Goal: Find contact information

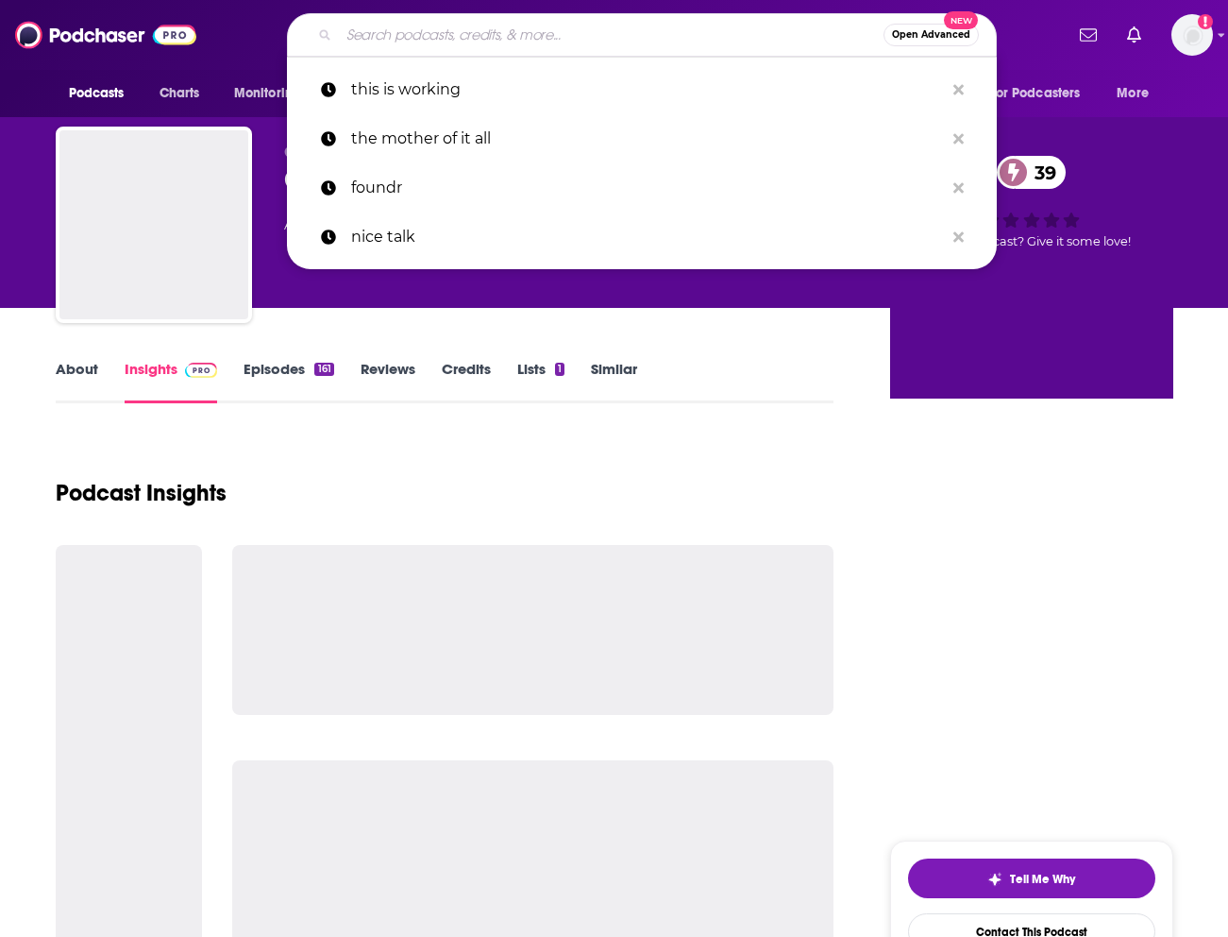
click at [391, 32] on input "Search podcasts, credits, & more..." at bounding box center [611, 35] width 545 height 30
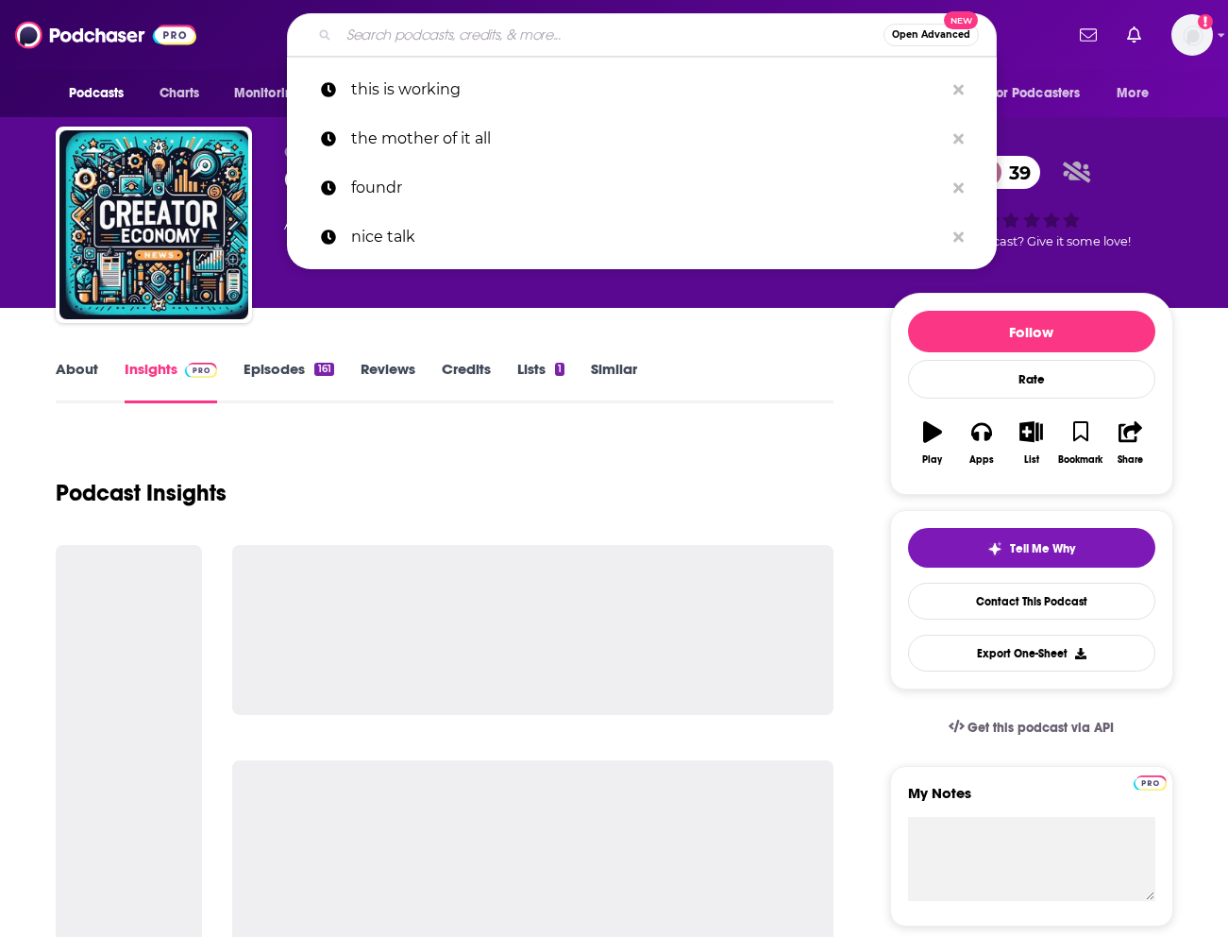
paste input "good hang with [PERSON_NAME]"
type input "good hang with [PERSON_NAME]"
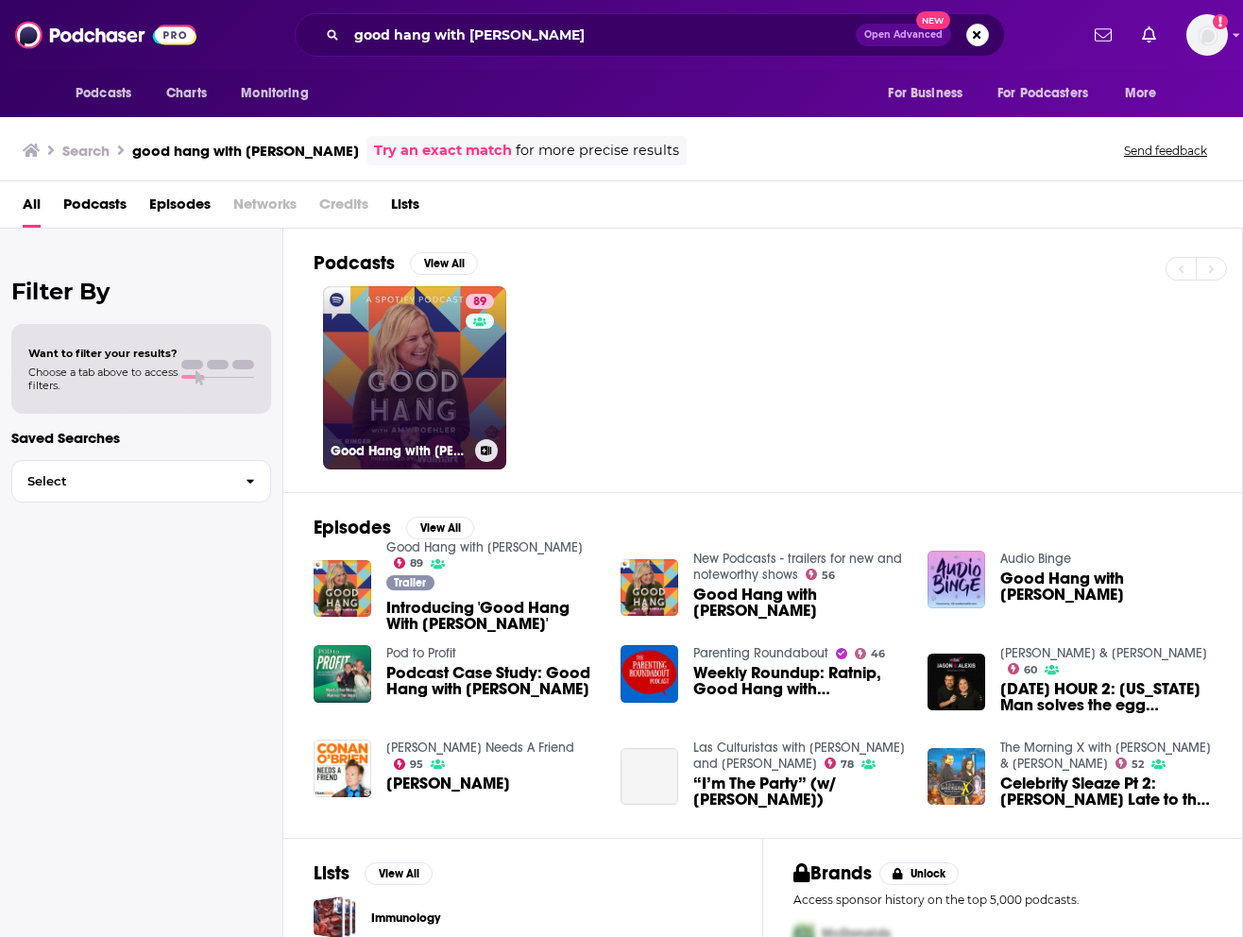
click at [414, 385] on link "89 Good Hang with [PERSON_NAME]" at bounding box center [414, 377] width 183 height 183
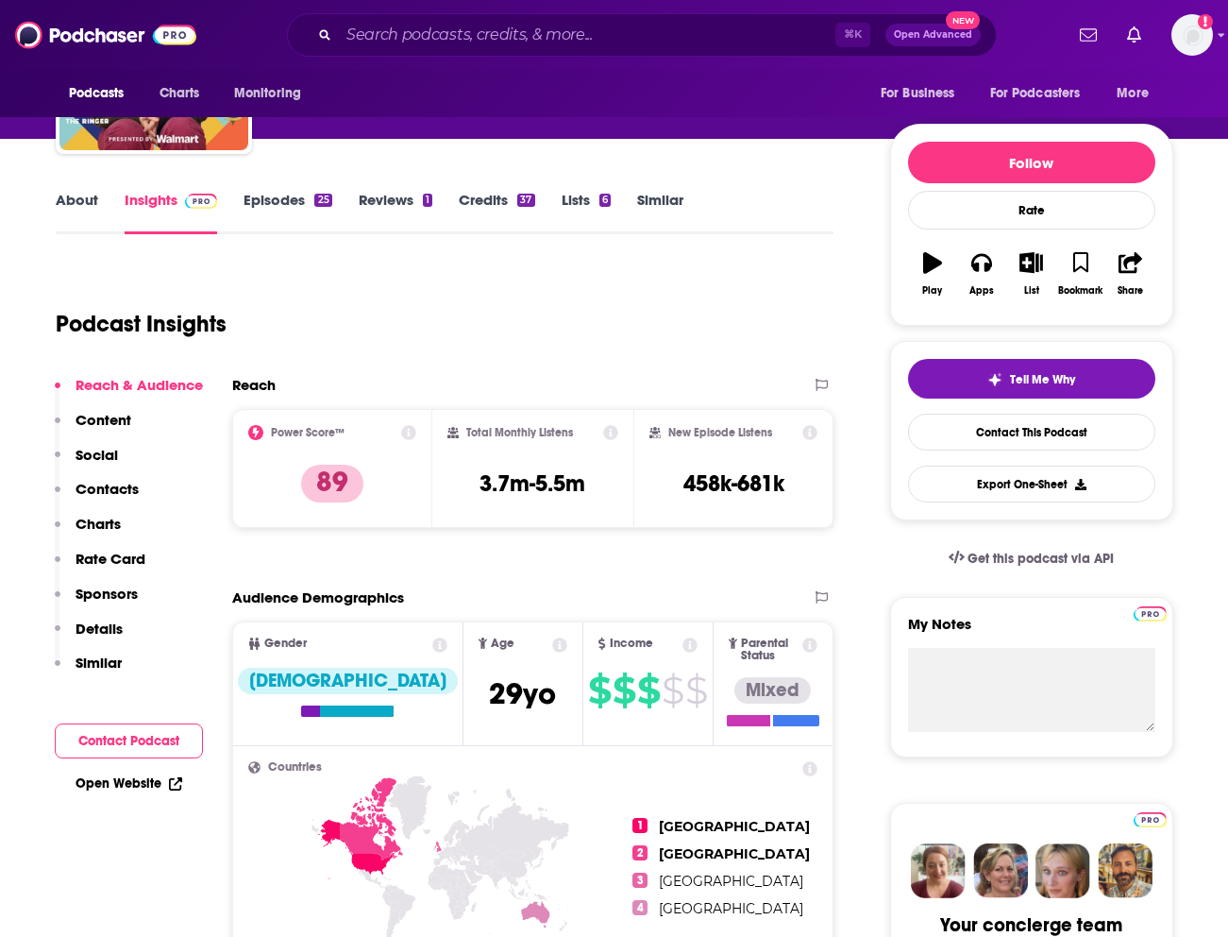
scroll to position [160, 0]
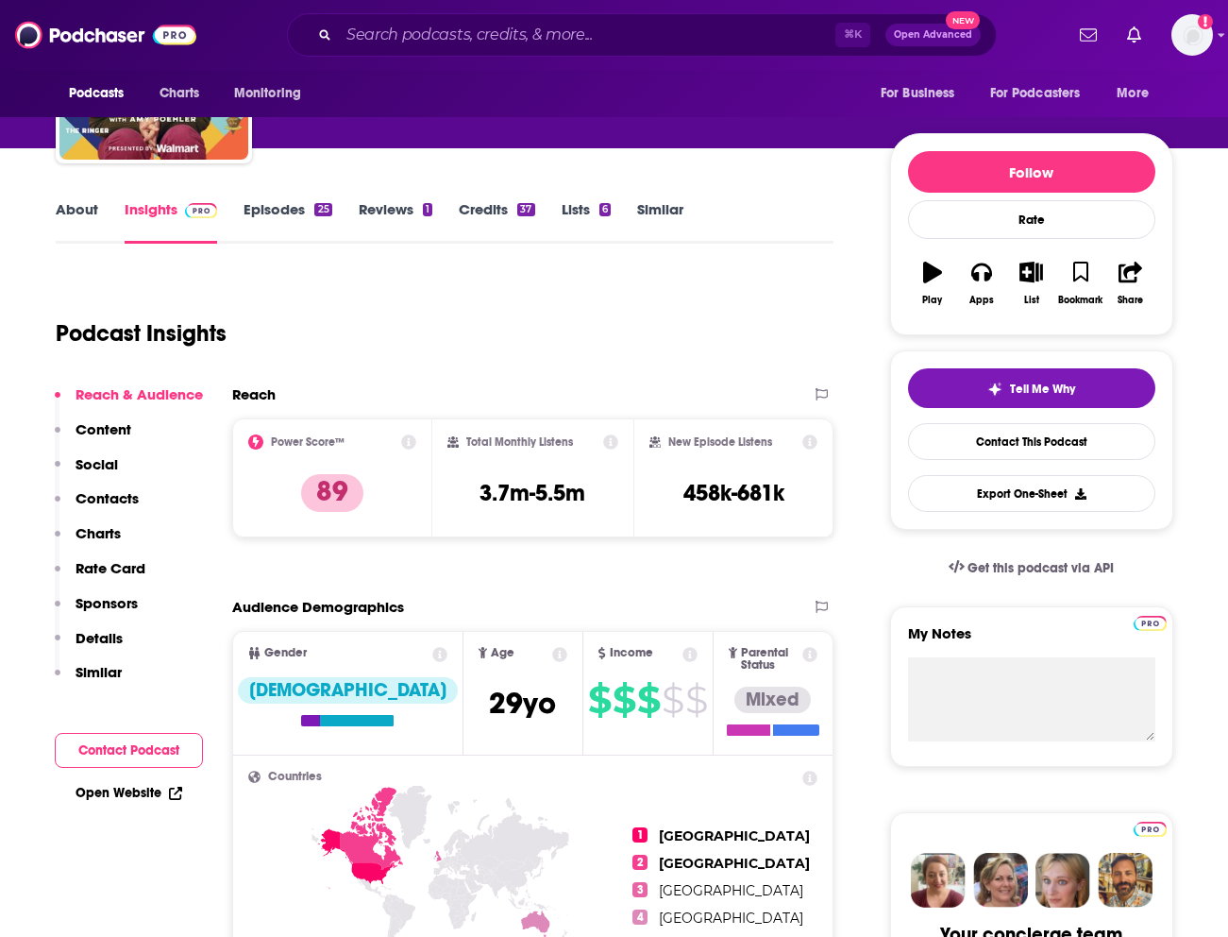
click at [116, 496] on p "Contacts" at bounding box center [107, 498] width 63 height 18
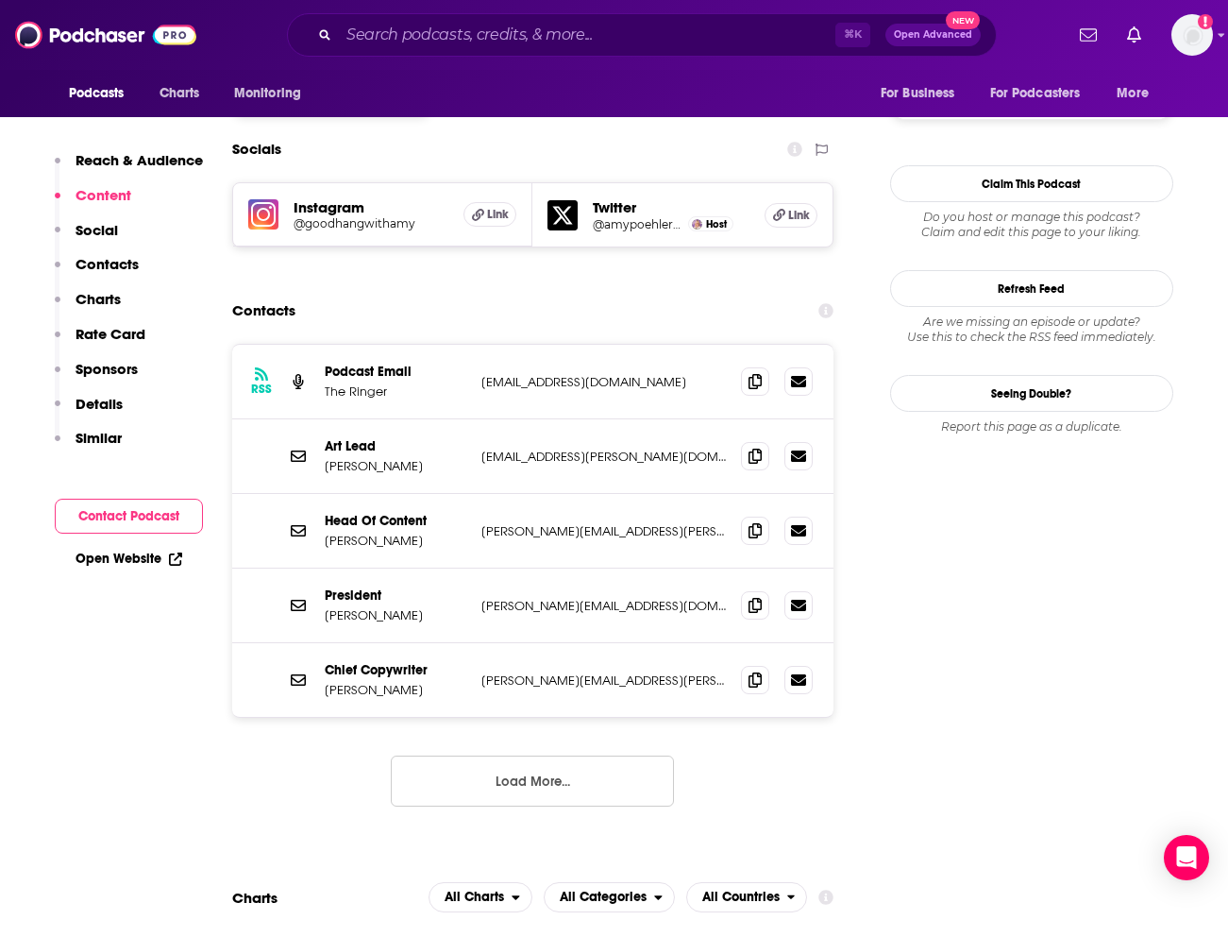
scroll to position [1599, 0]
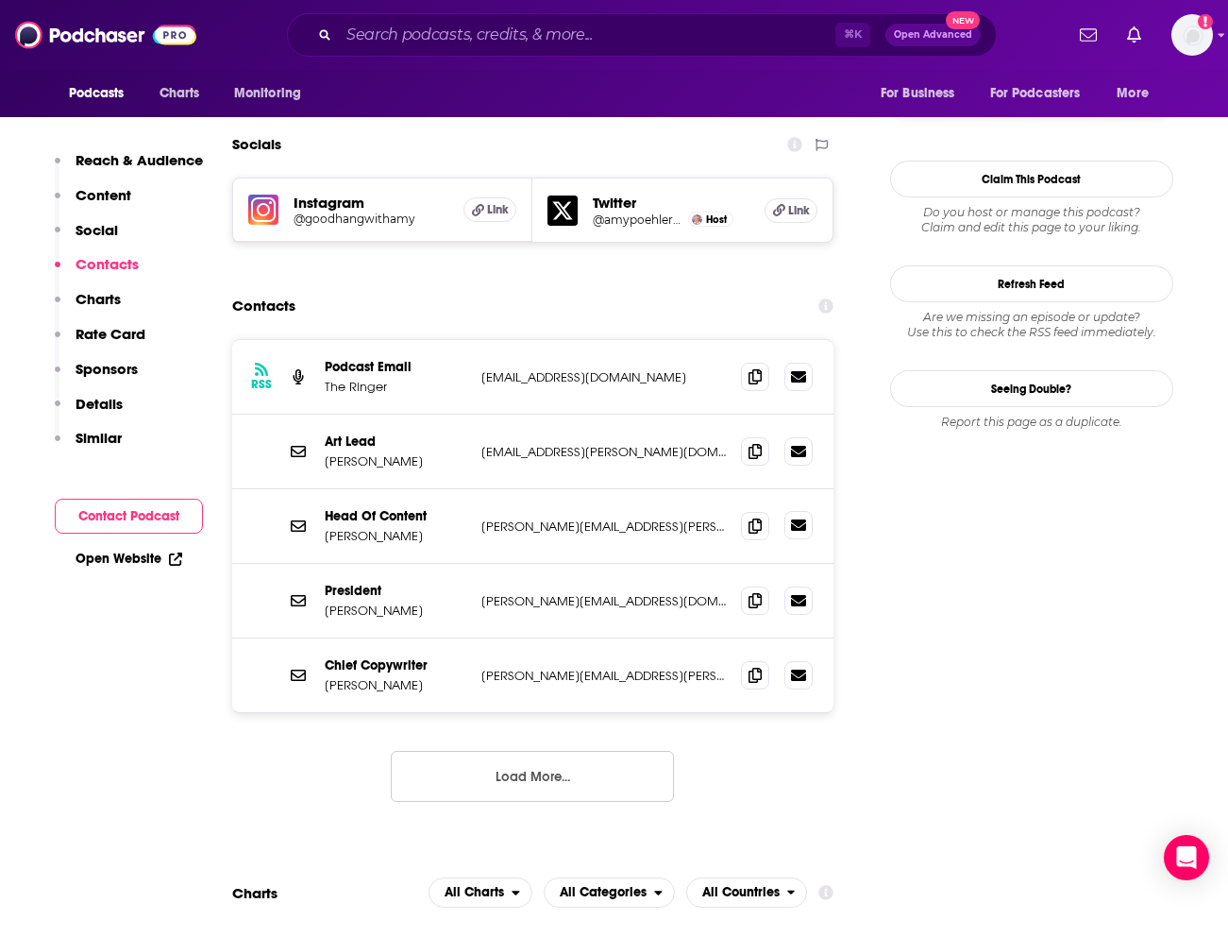
click at [797, 519] on icon at bounding box center [798, 524] width 15 height 11
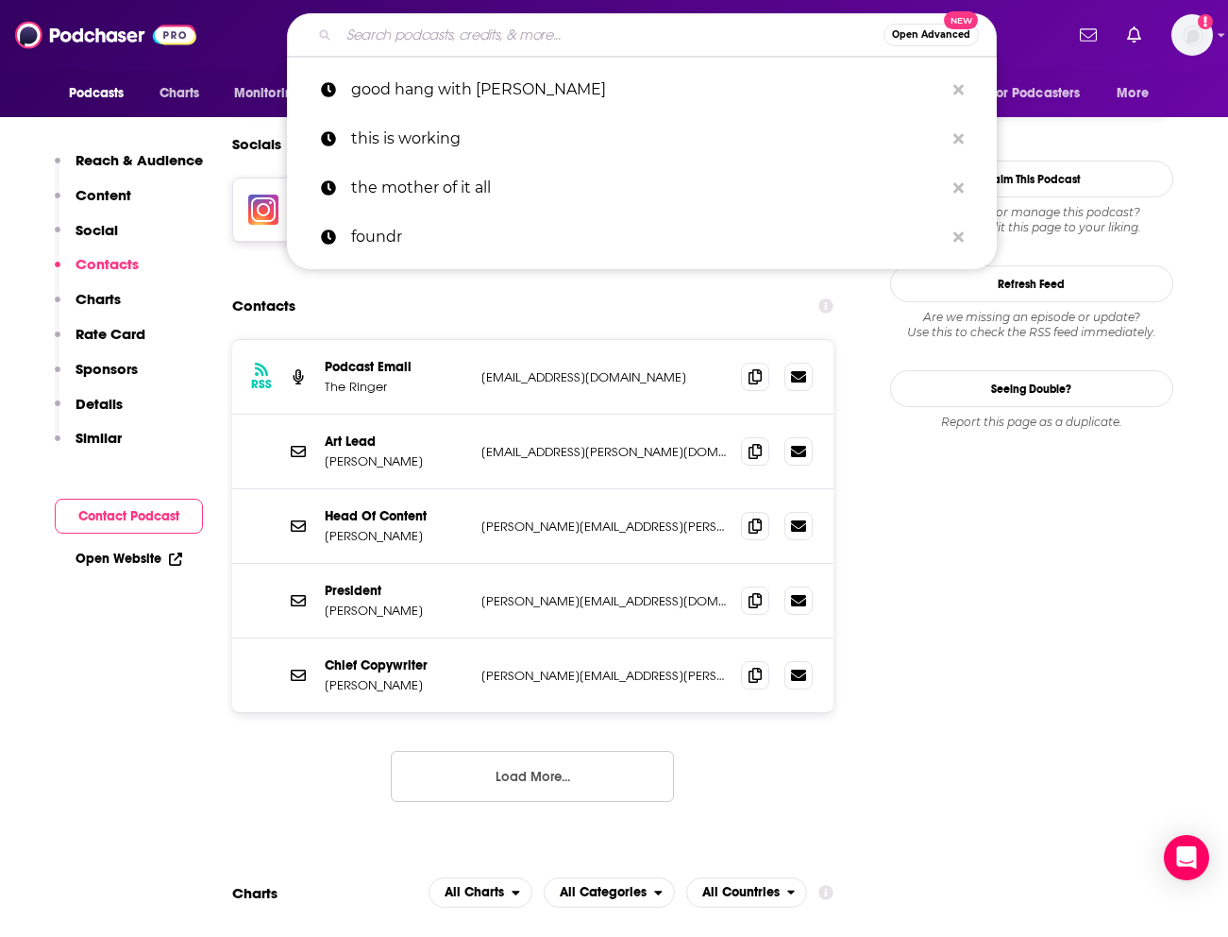
click at [443, 42] on input "Search podcasts, credits, & more..." at bounding box center [611, 35] width 545 height 30
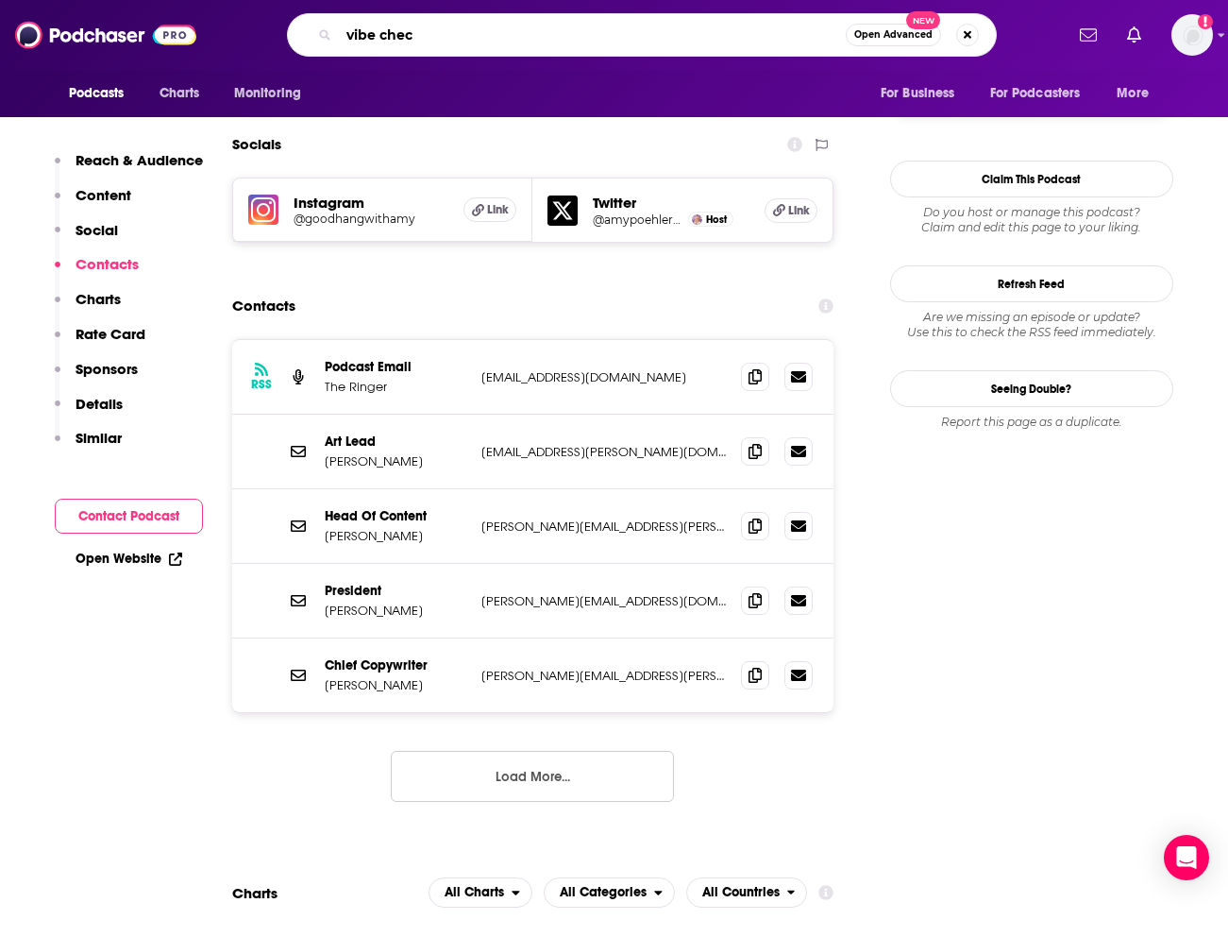
type input "vibe check"
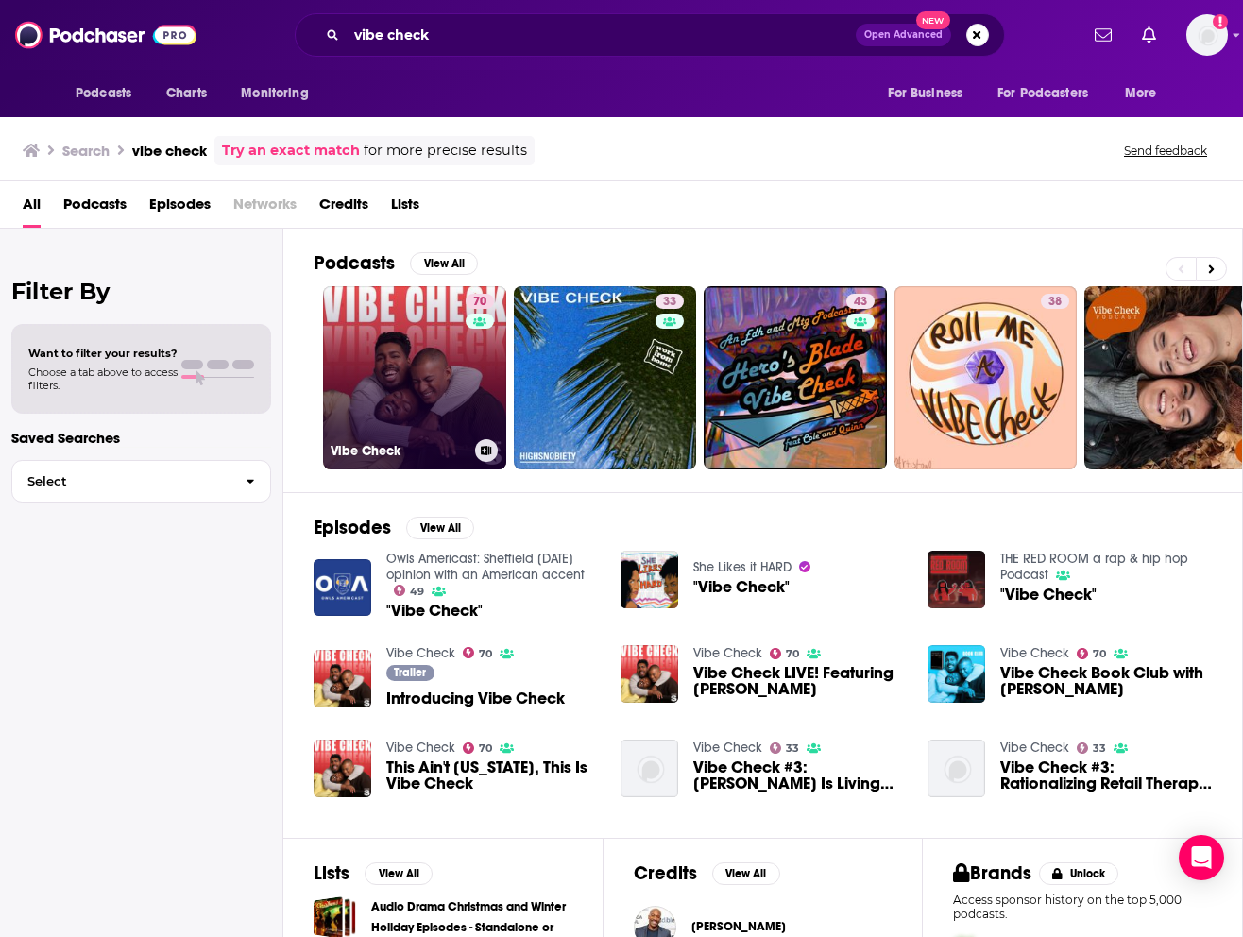
click at [411, 352] on link "70 Vibe Check" at bounding box center [414, 377] width 183 height 183
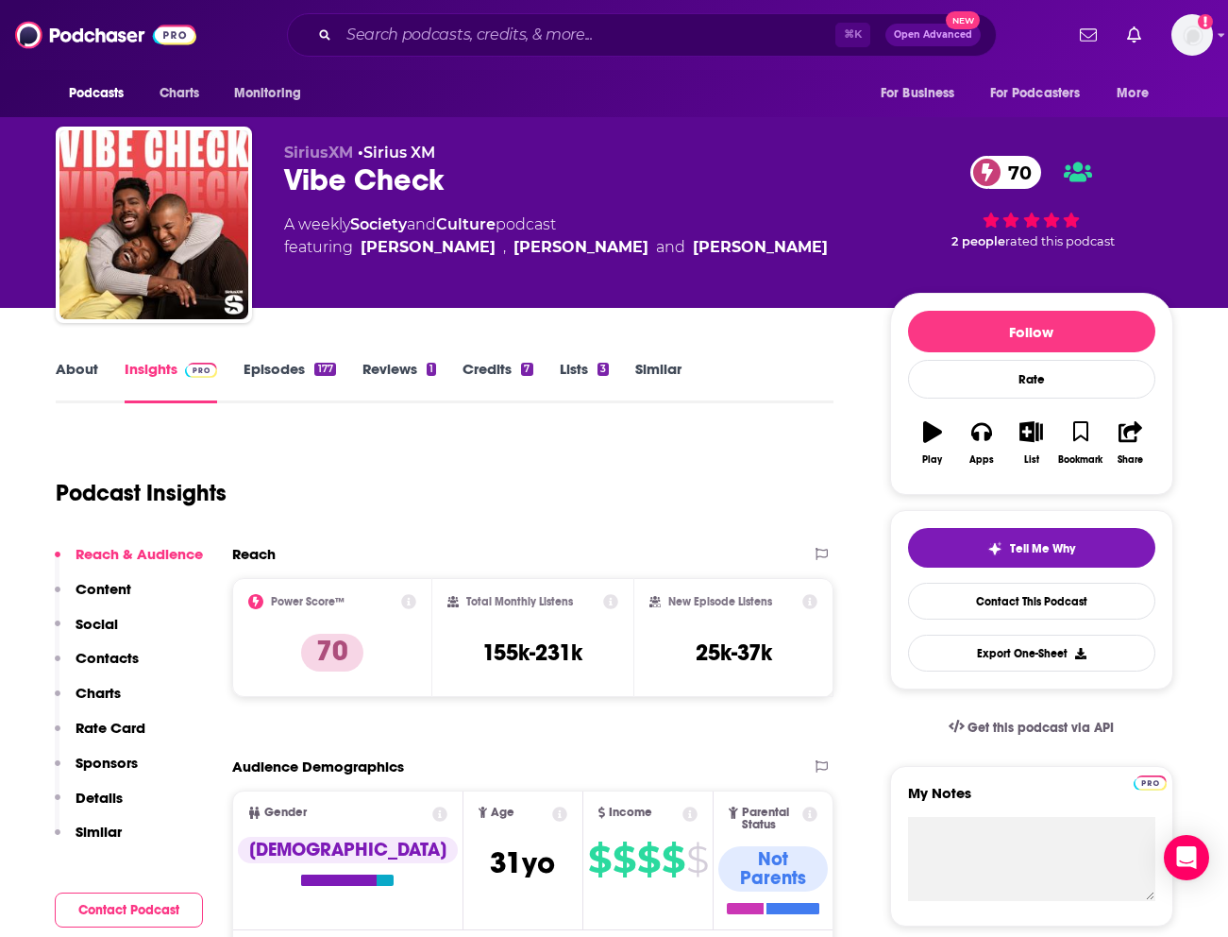
click at [94, 664] on p "Contacts" at bounding box center [107, 658] width 63 height 18
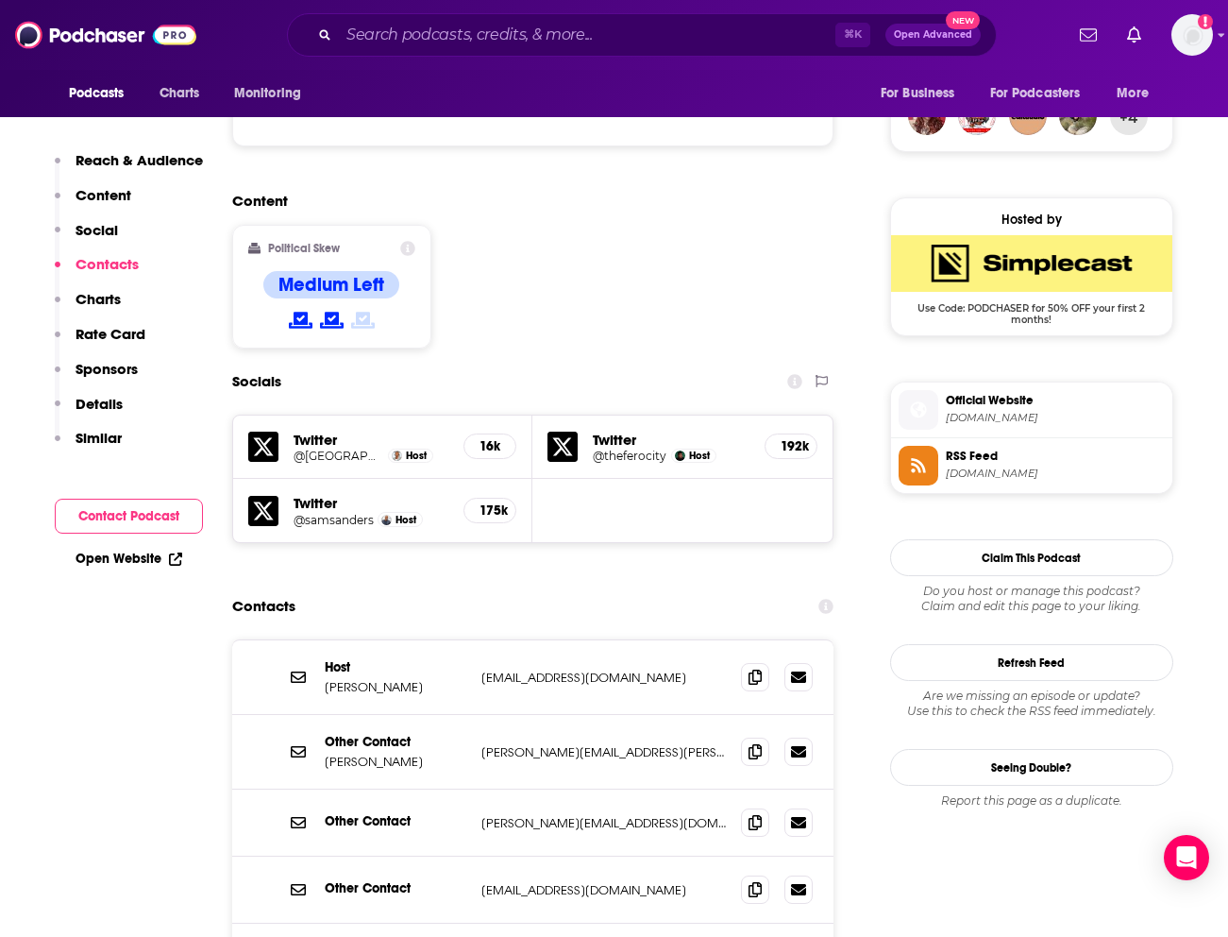
scroll to position [1598, 0]
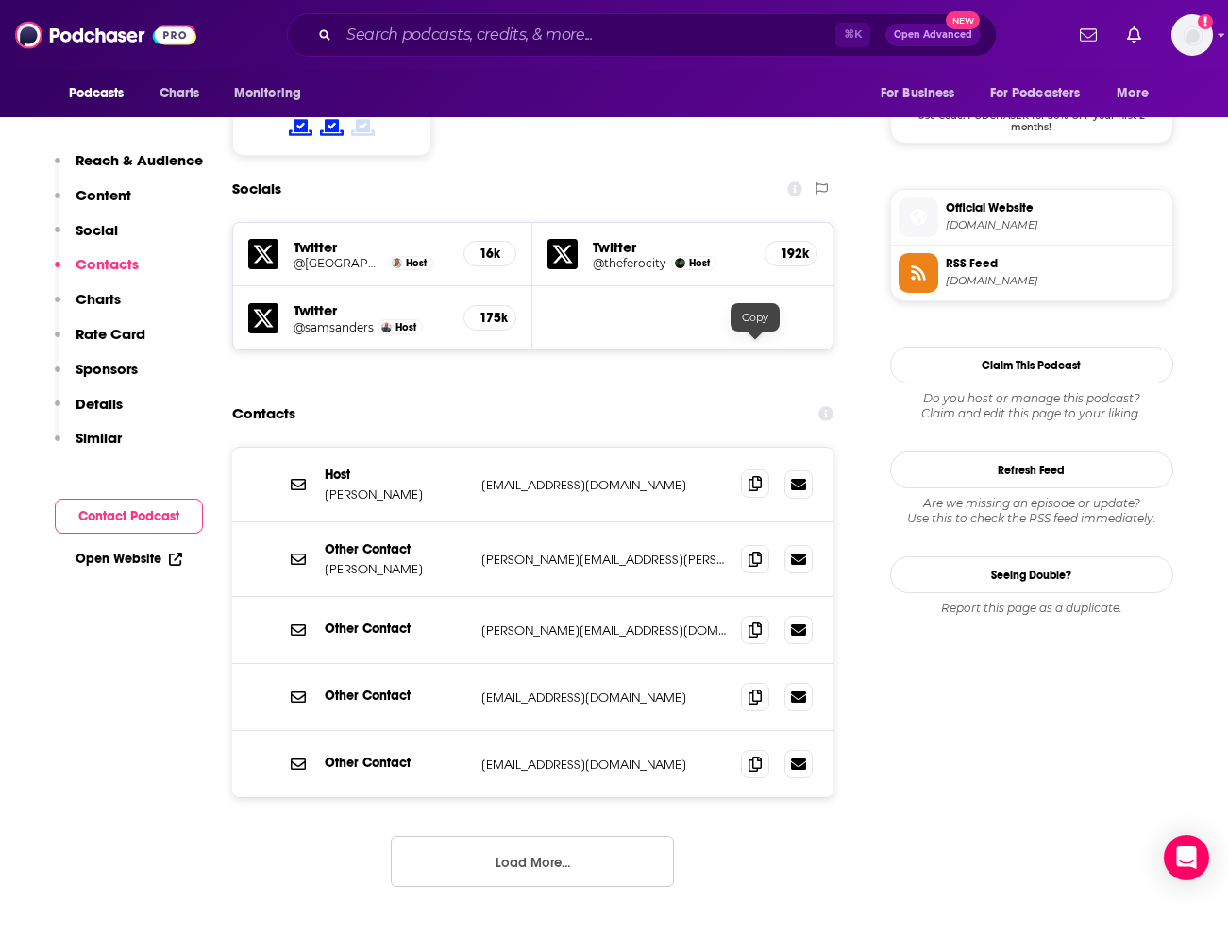
click at [754, 476] on icon at bounding box center [755, 483] width 13 height 15
click at [414, 35] on input "Search podcasts, credits, & more..." at bounding box center [587, 35] width 497 height 30
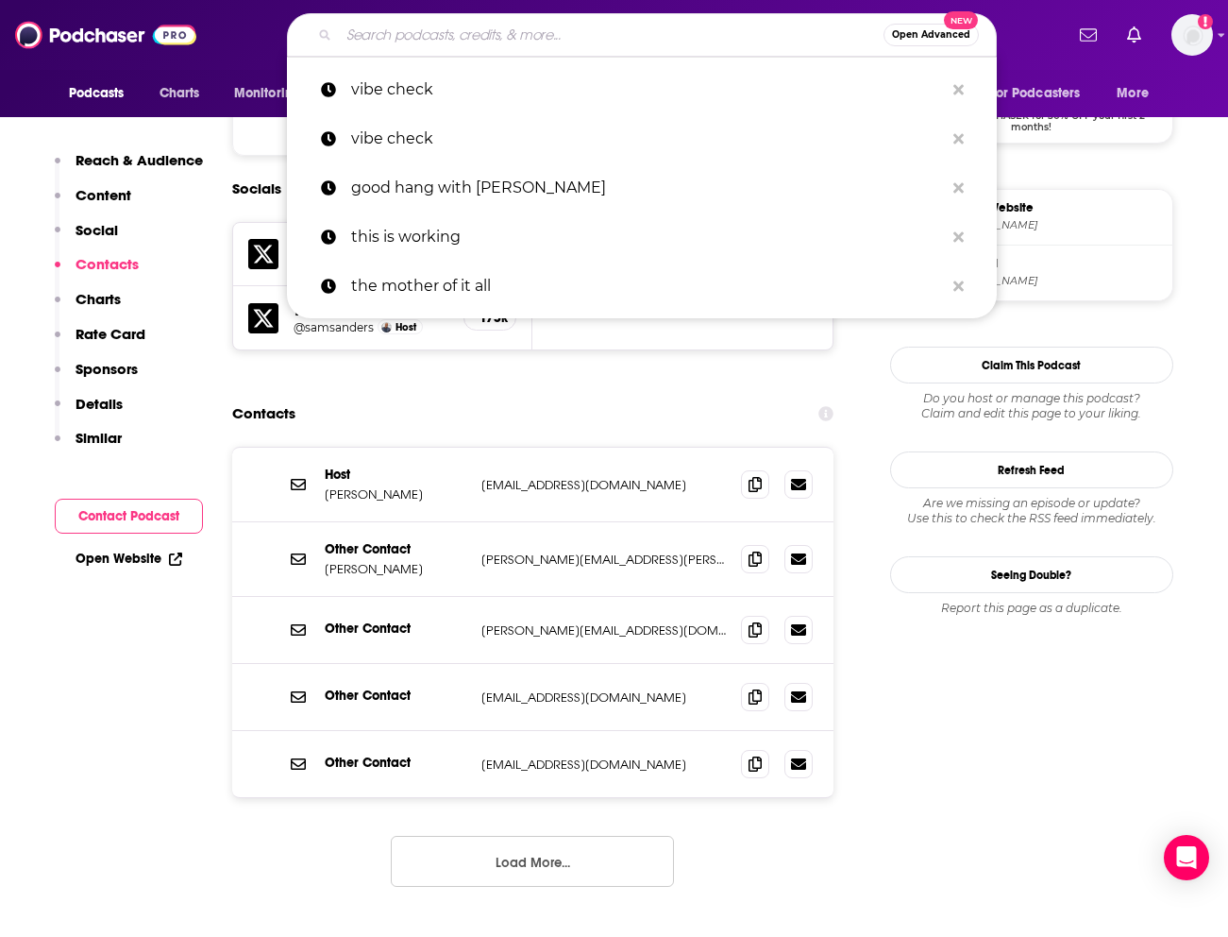
paste input "[PERSON_NAME] and [PERSON_NAME] Make a Podcast"
type input "[PERSON_NAME] and [PERSON_NAME] Make a Podcast"
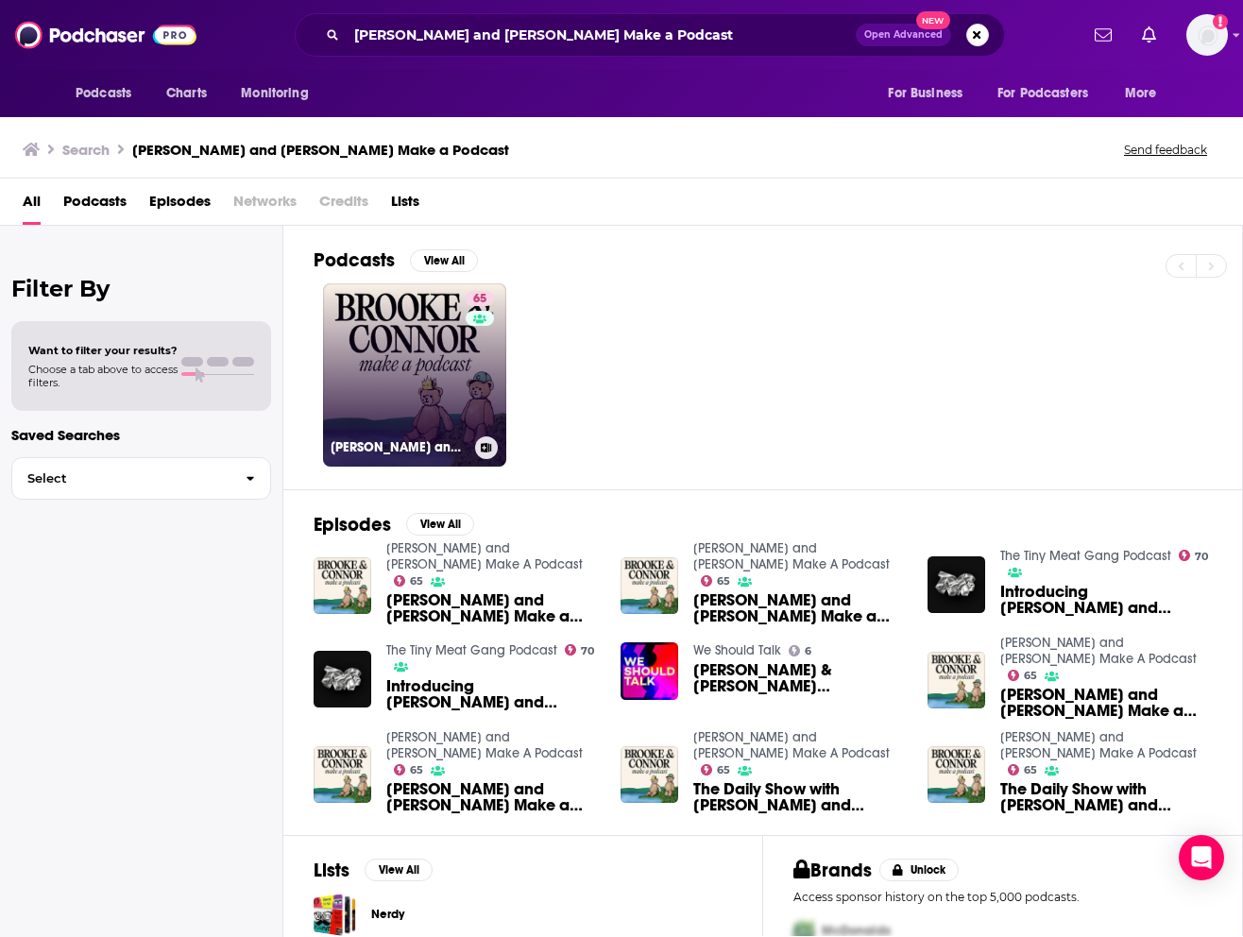
click at [414, 359] on link "65 [PERSON_NAME] and [PERSON_NAME] Make A Podcast" at bounding box center [414, 374] width 183 height 183
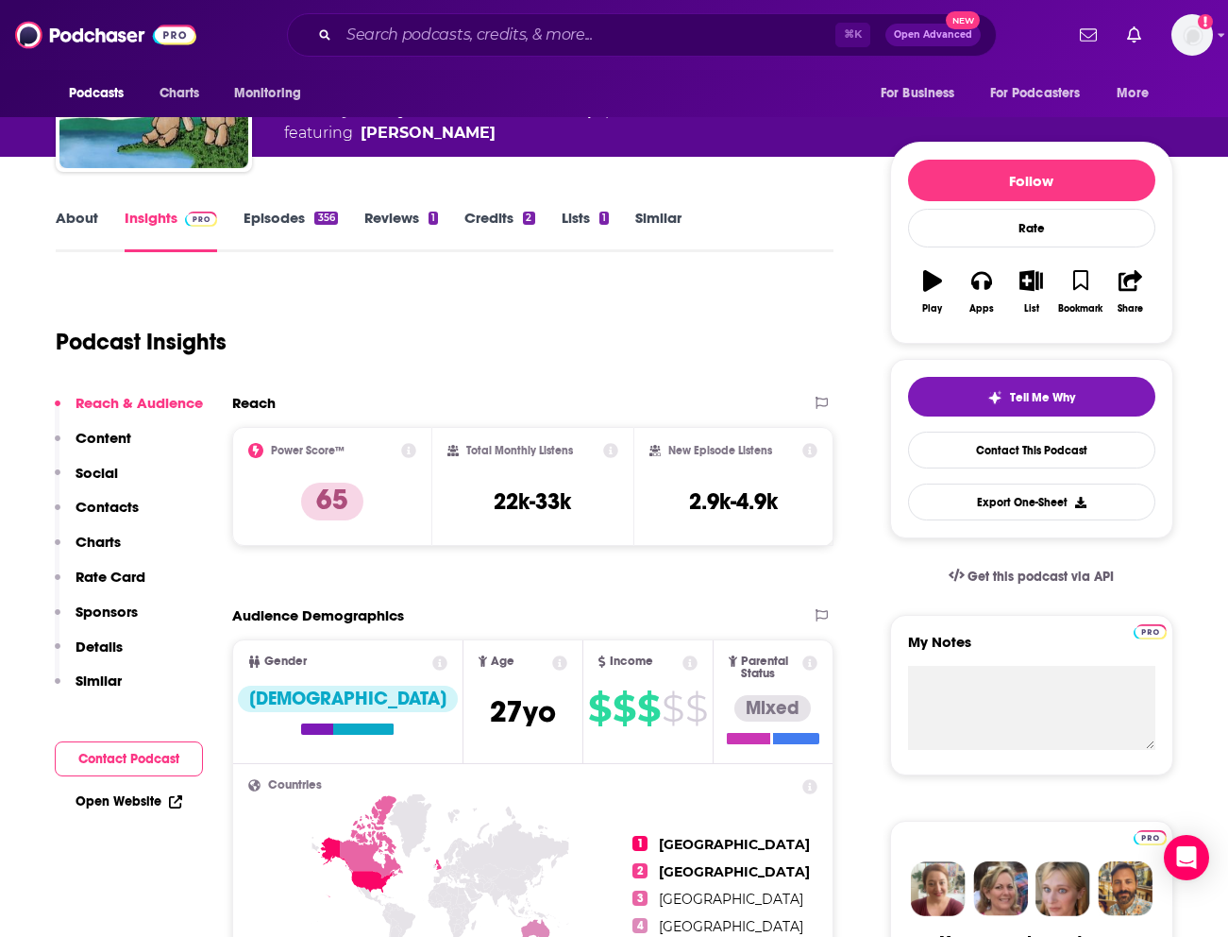
click at [117, 503] on p "Contacts" at bounding box center [107, 507] width 63 height 18
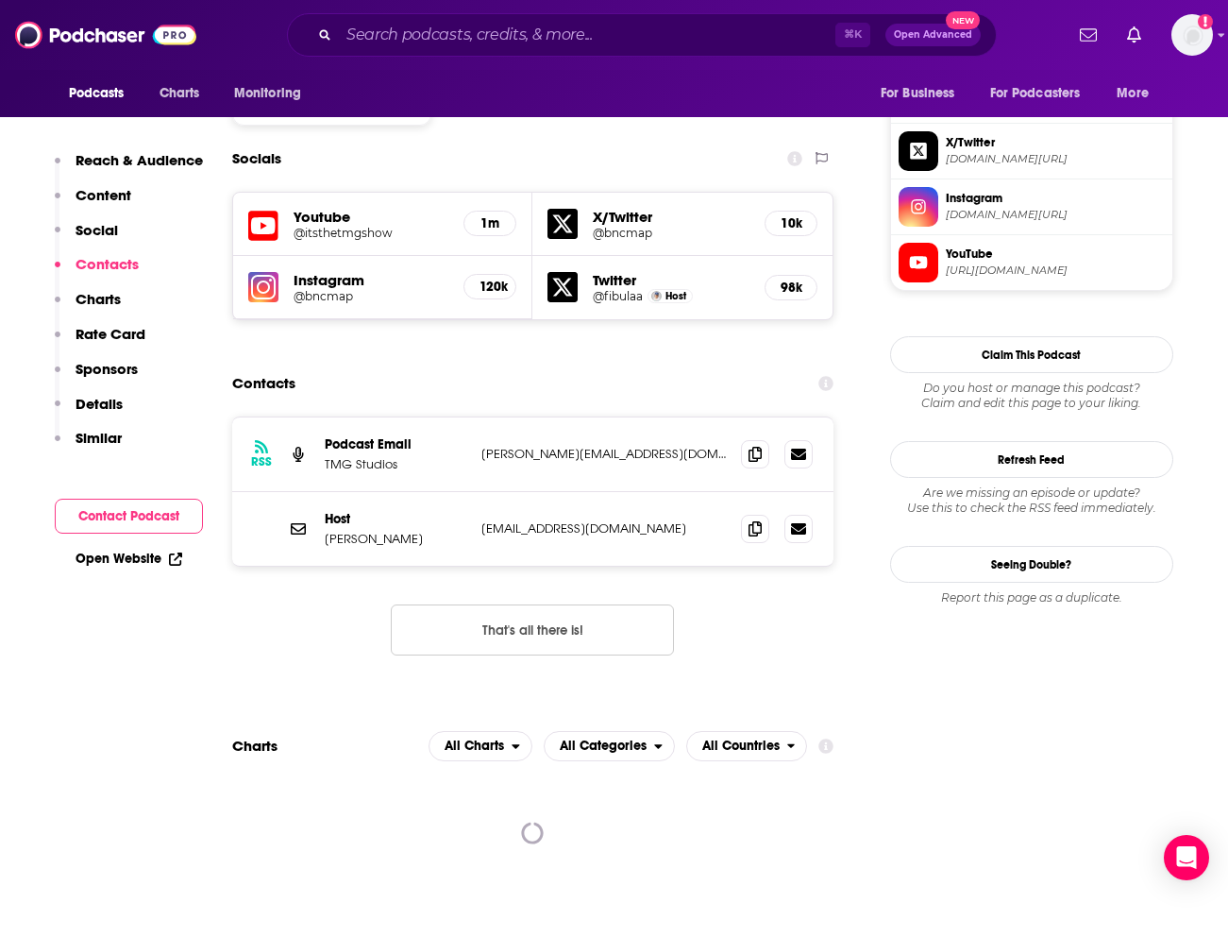
scroll to position [1598, 0]
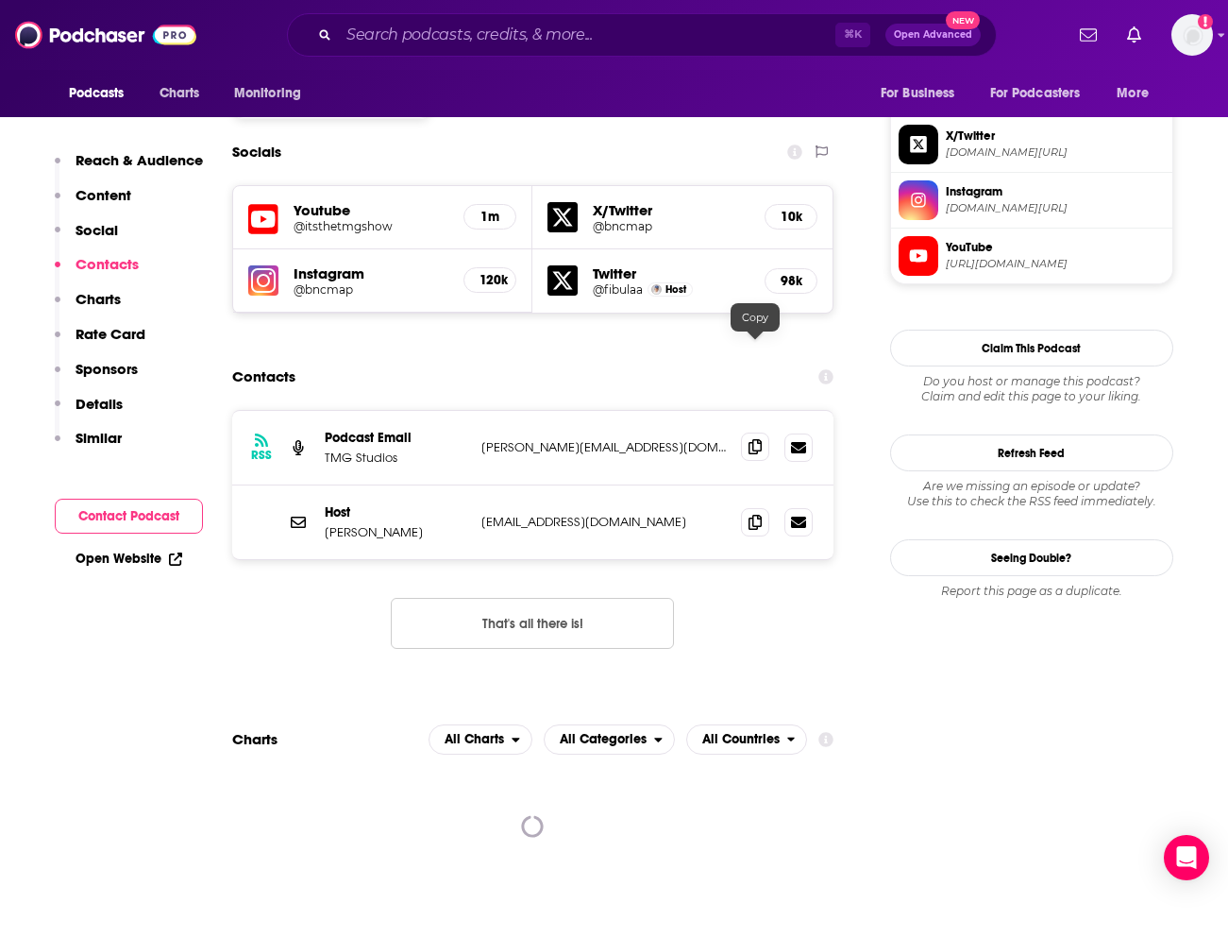
click at [755, 432] on span at bounding box center [755, 446] width 28 height 28
click at [407, 45] on input "Search podcasts, credits, & more..." at bounding box center [587, 35] width 497 height 30
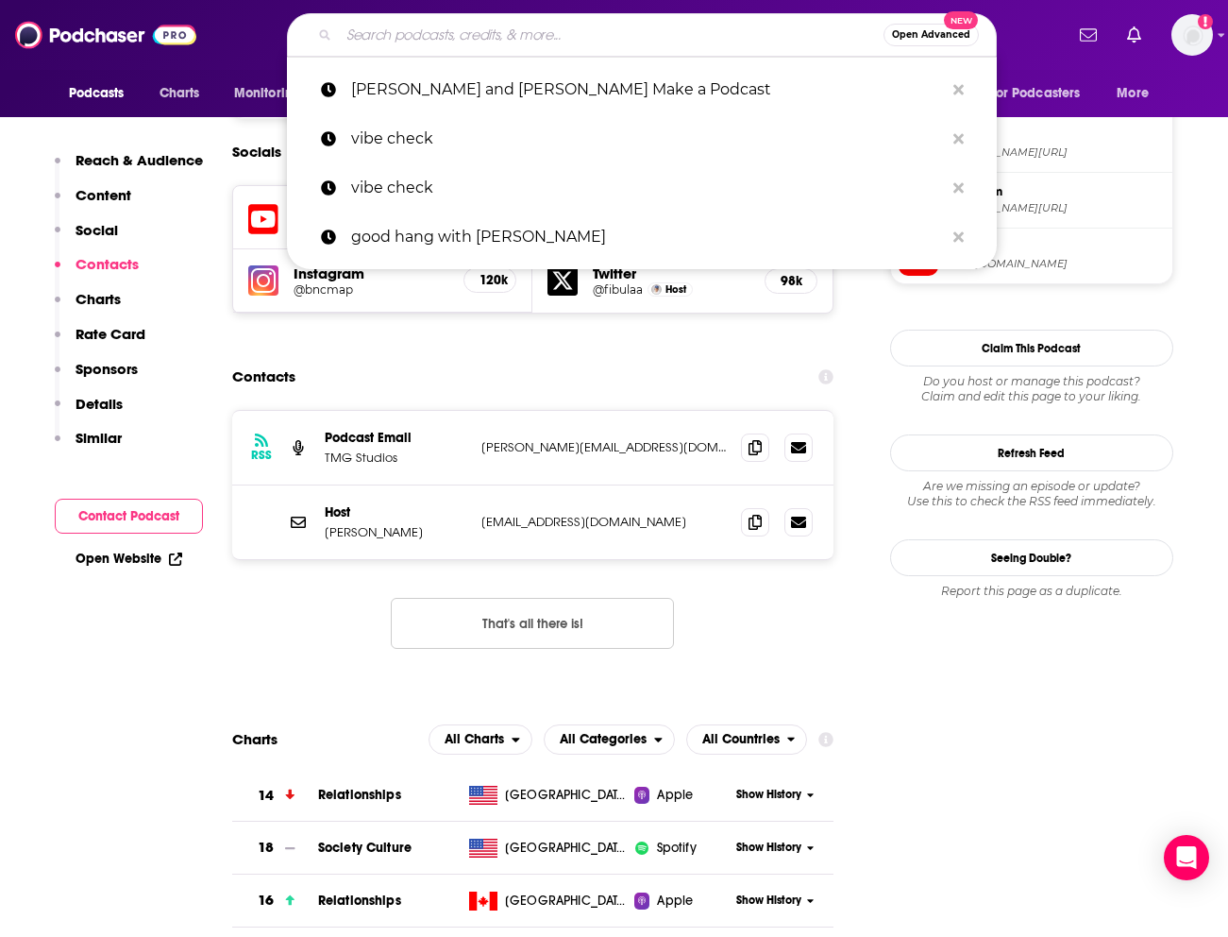
paste input "Las Culturistas"
type input "Las Culturistas"
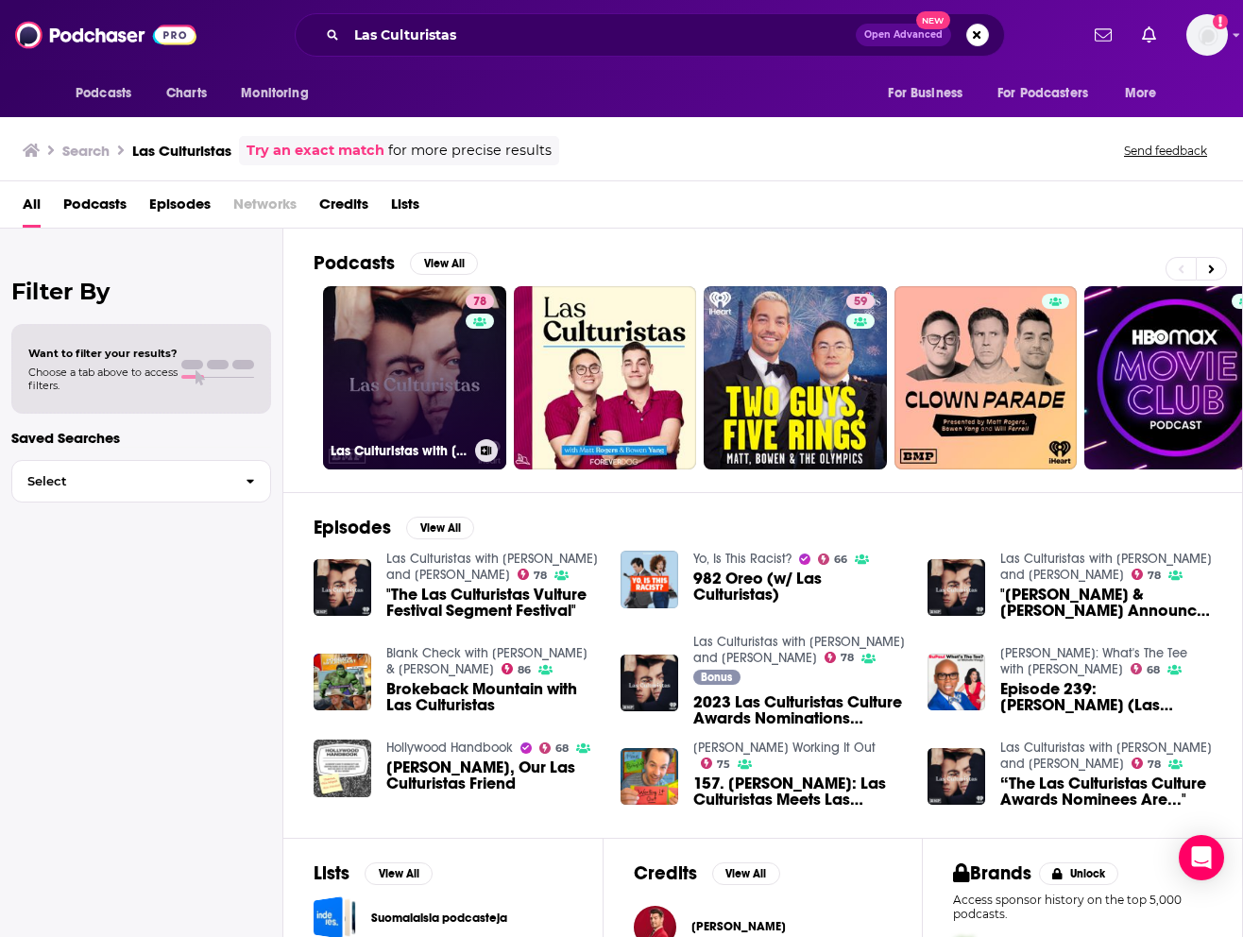
click at [389, 379] on link "78 Las Culturistas with [PERSON_NAME] and [PERSON_NAME]" at bounding box center [414, 377] width 183 height 183
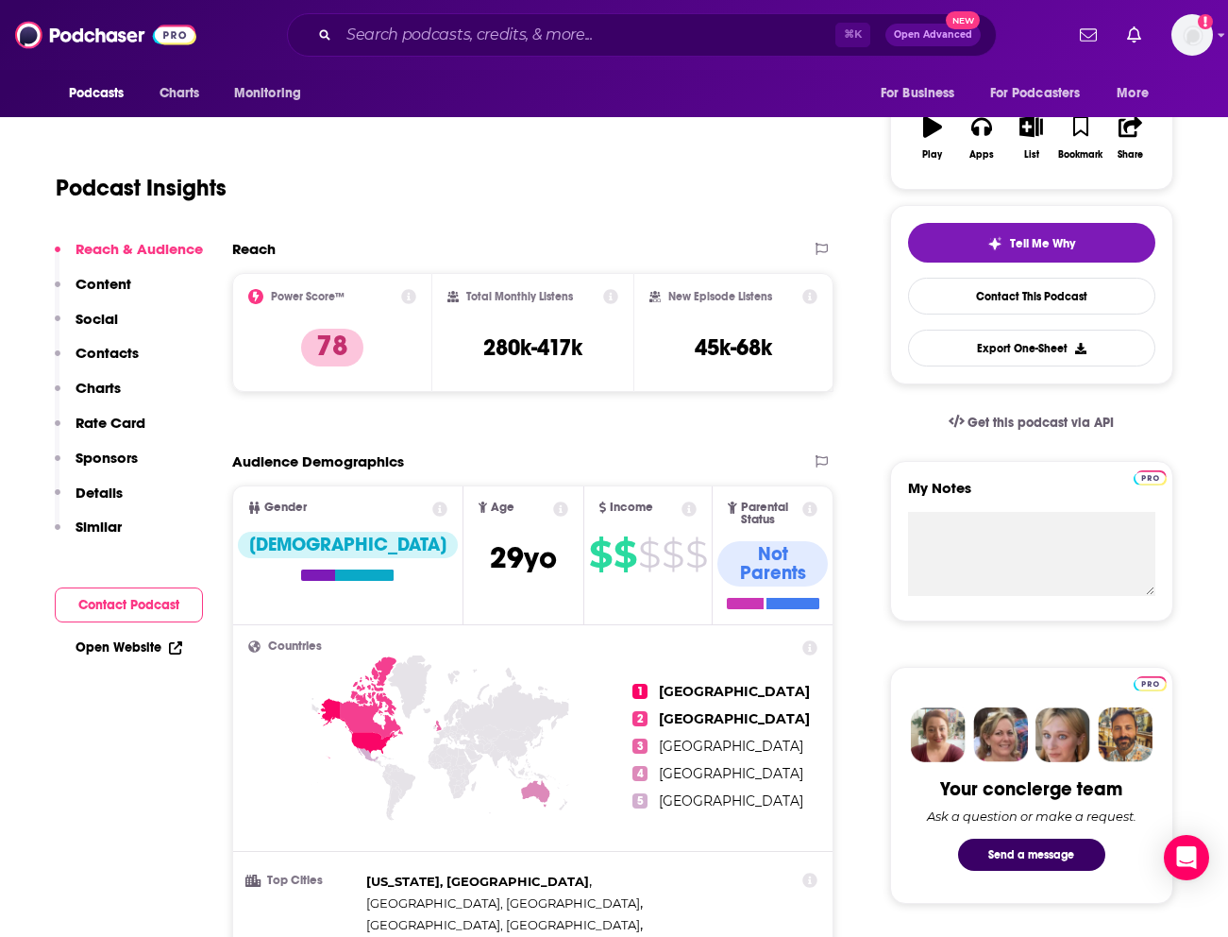
click at [110, 356] on p "Contacts" at bounding box center [107, 353] width 63 height 18
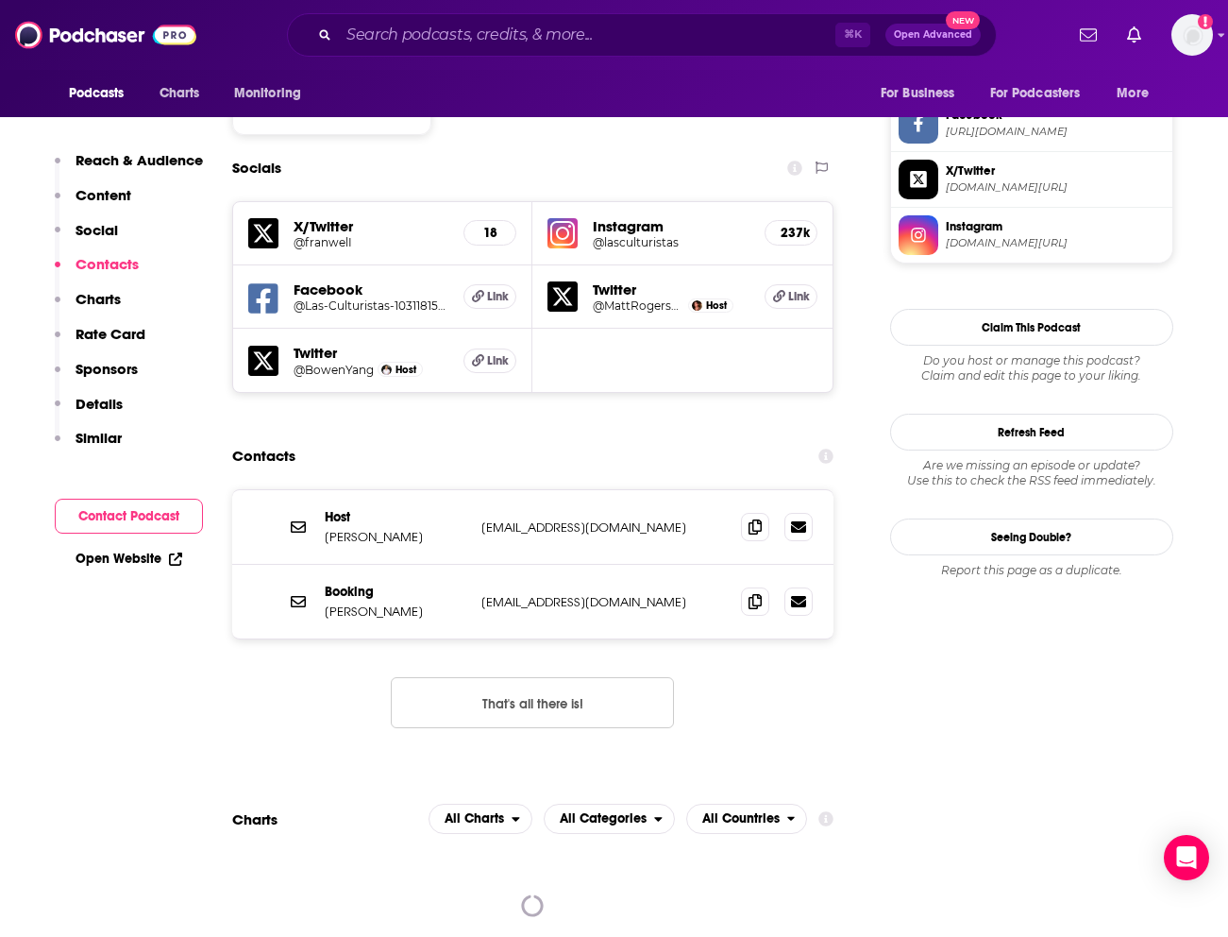
scroll to position [1683, 0]
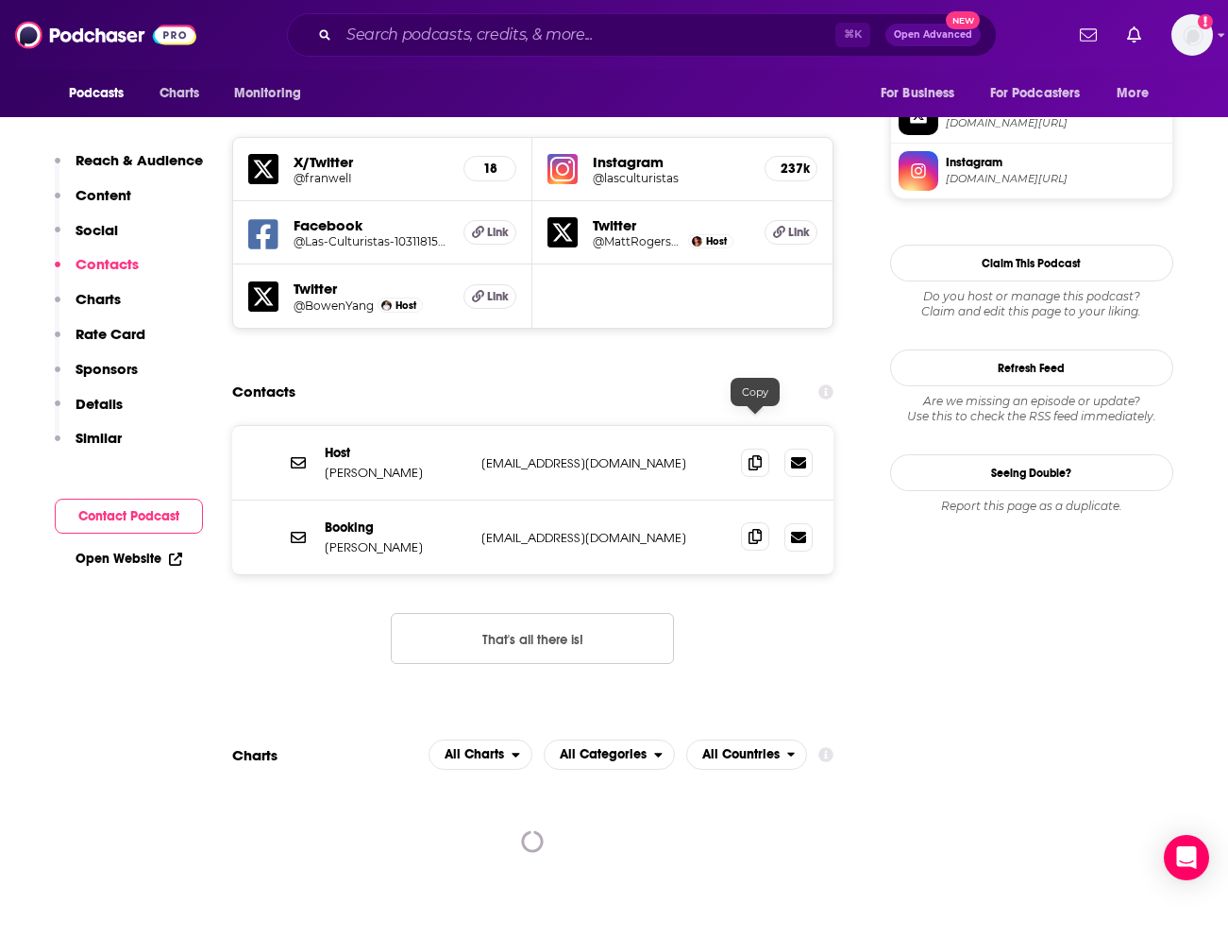
click at [756, 522] on span at bounding box center [755, 536] width 28 height 28
